Goal: Check status: Check status

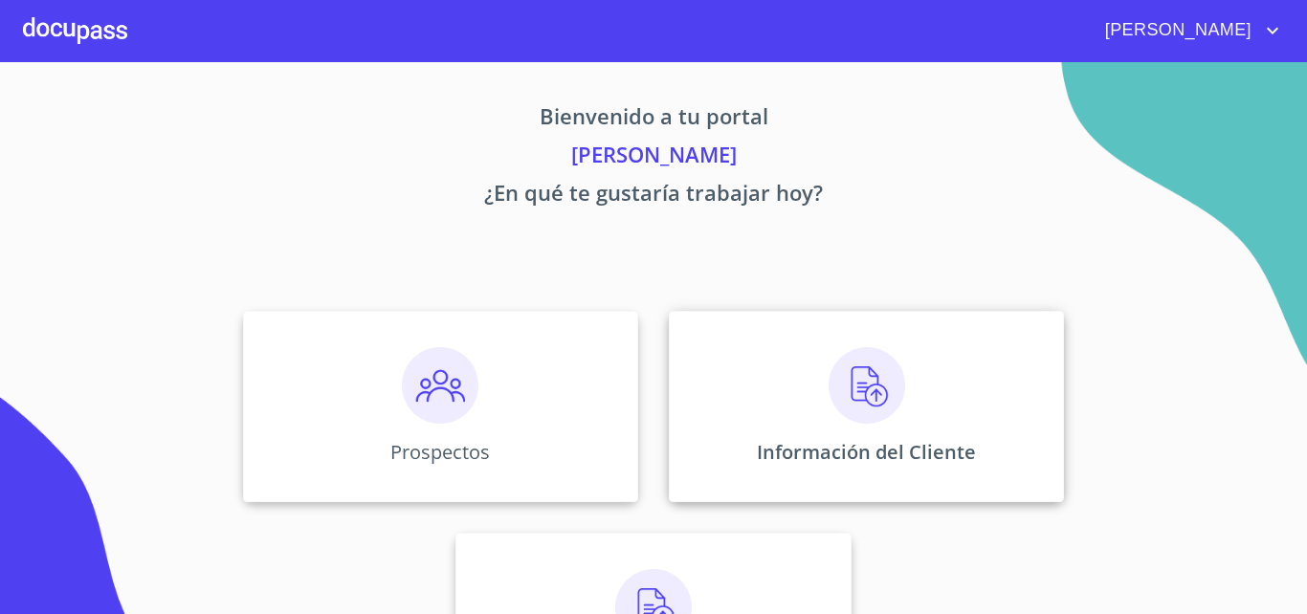
click at [881, 392] on img at bounding box center [866, 385] width 77 height 77
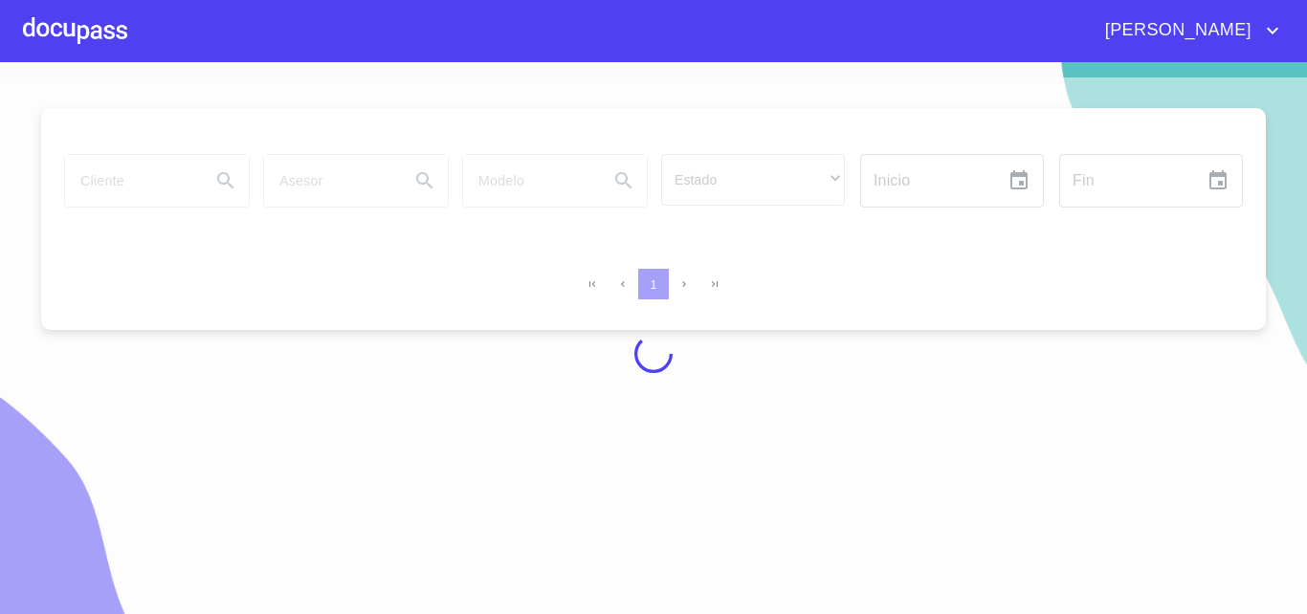
click at [165, 179] on div at bounding box center [653, 353] width 1307 height 552
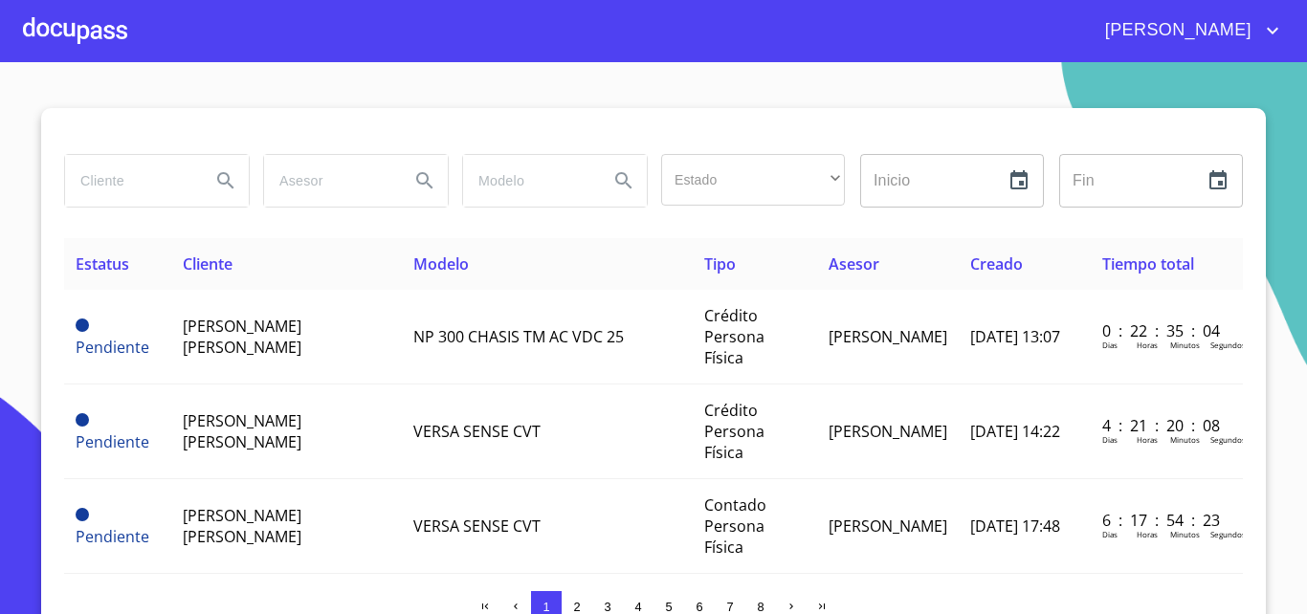
click at [165, 179] on input "search" at bounding box center [130, 181] width 130 height 52
type input "[PERSON_NAME]"
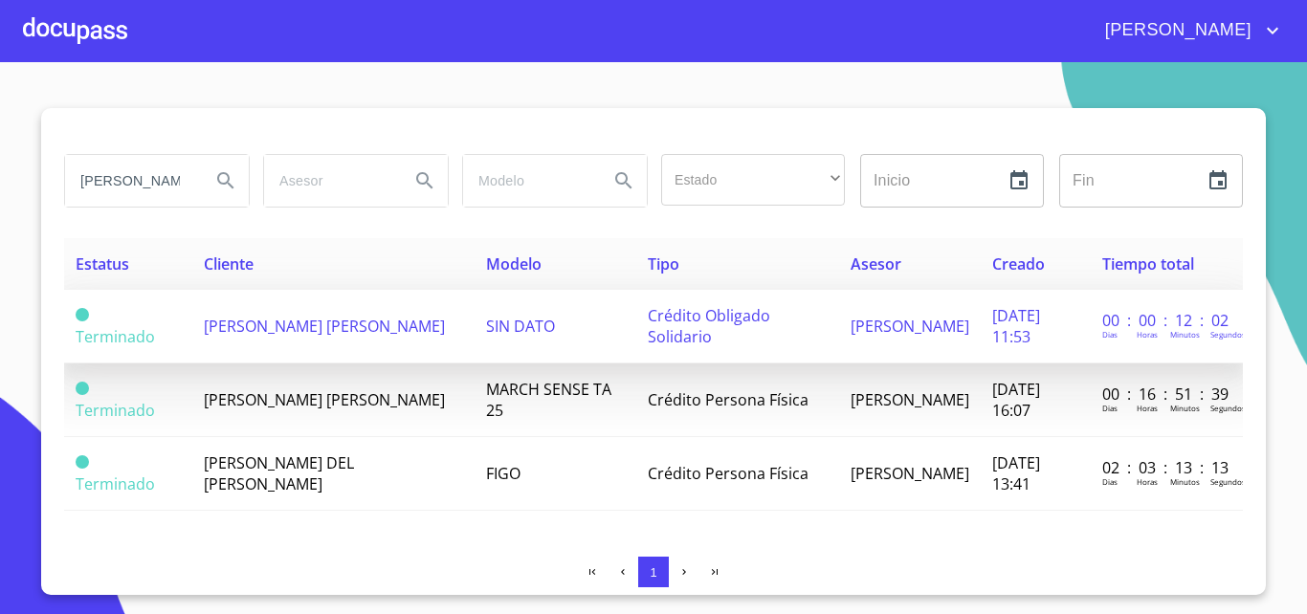
click at [344, 335] on span "[PERSON_NAME] [PERSON_NAME]" at bounding box center [324, 326] width 241 height 21
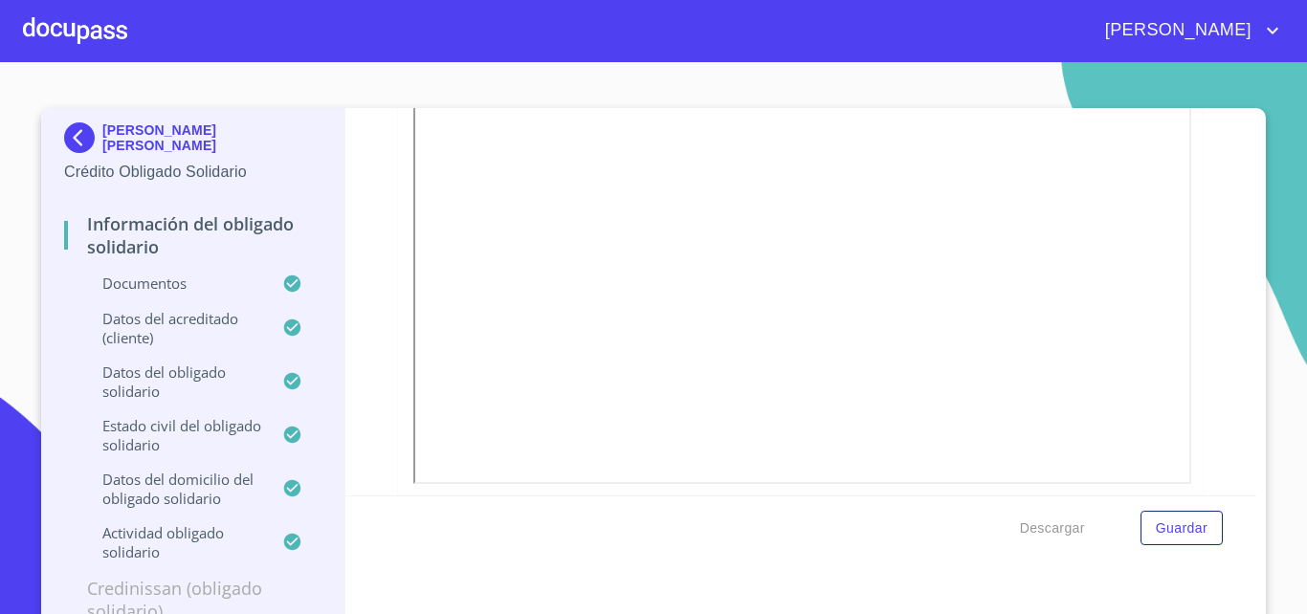
scroll to position [4701, 0]
click at [111, 17] on div at bounding box center [75, 30] width 104 height 61
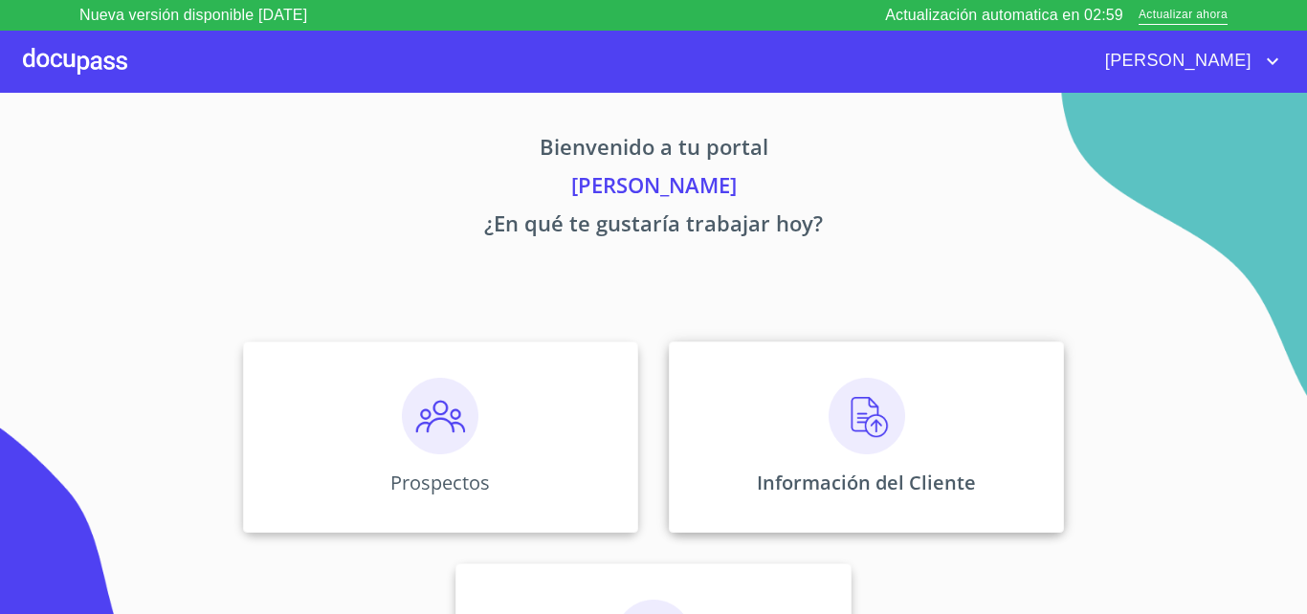
click at [978, 452] on div "Información del Cliente" at bounding box center [866, 436] width 395 height 191
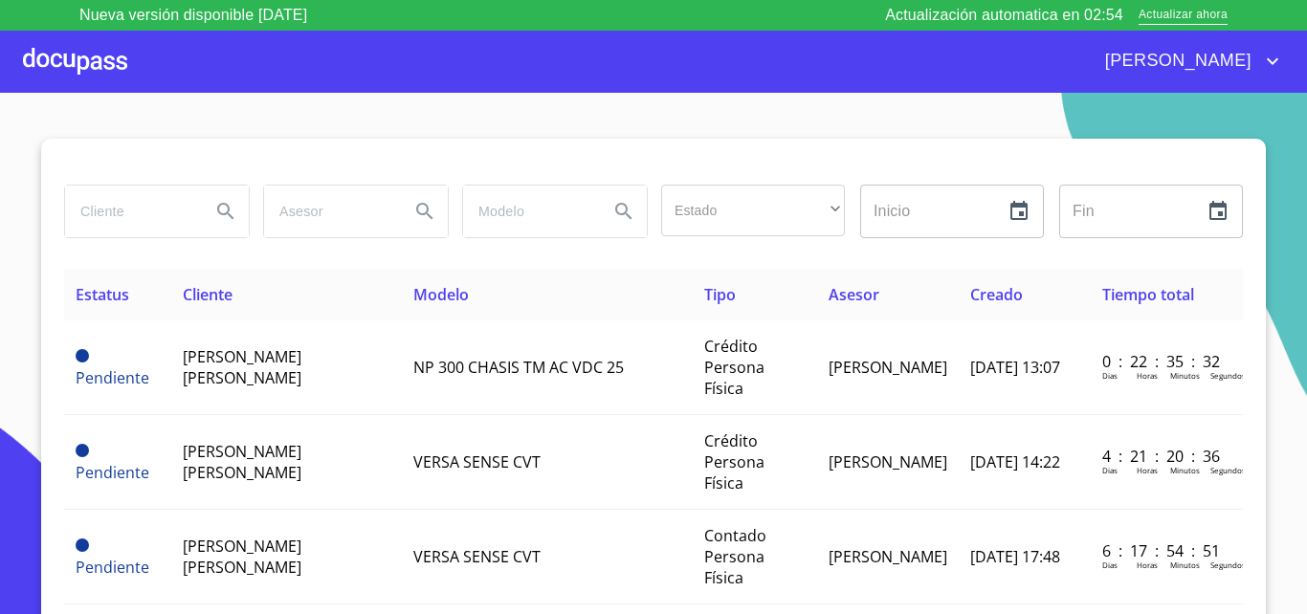
click at [114, 216] on input "search" at bounding box center [130, 212] width 130 height 52
type input "erika adriana"
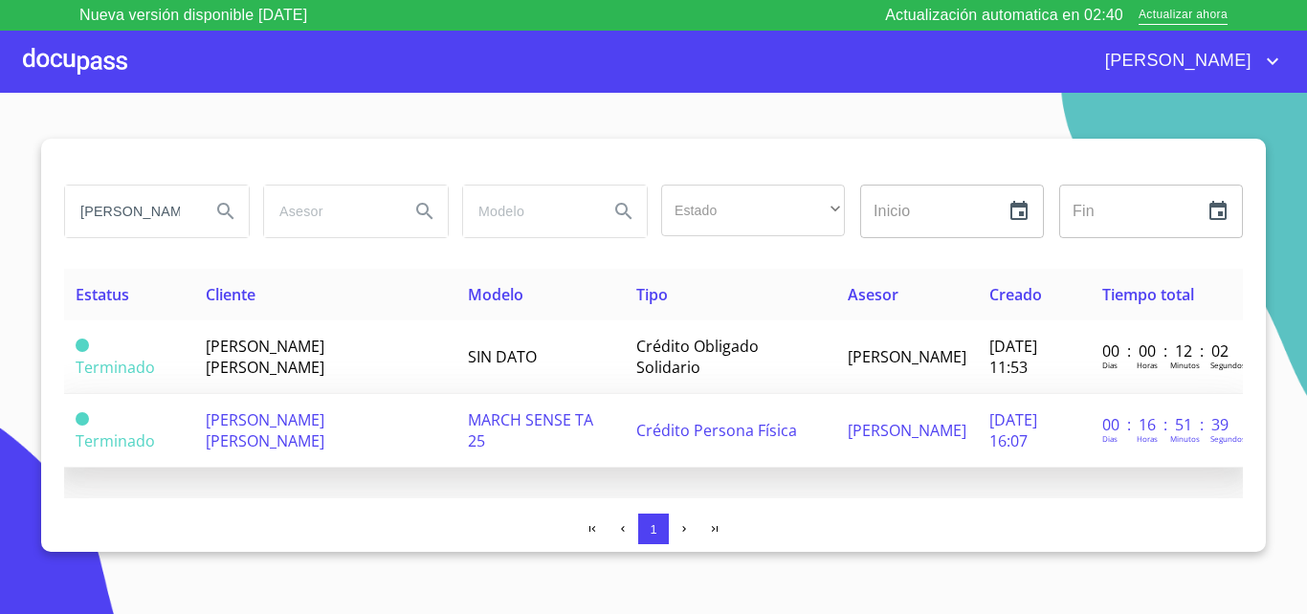
click at [226, 406] on td "[PERSON_NAME]" at bounding box center [325, 431] width 262 height 74
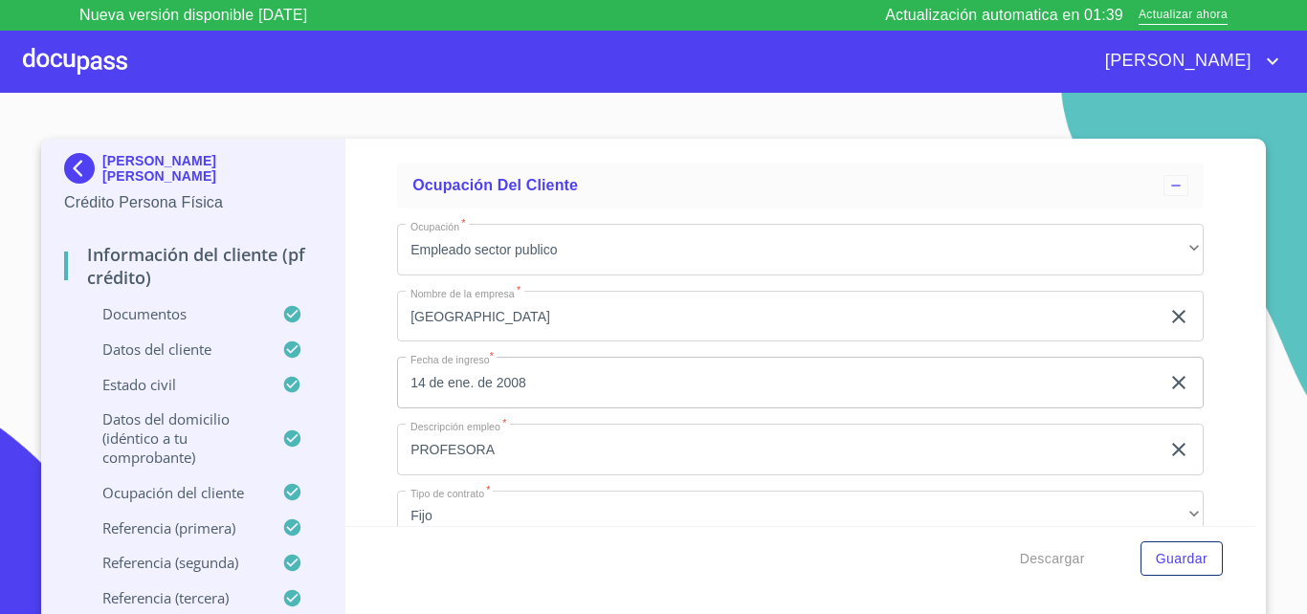
scroll to position [7196, 0]
